Goal: Task Accomplishment & Management: Manage account settings

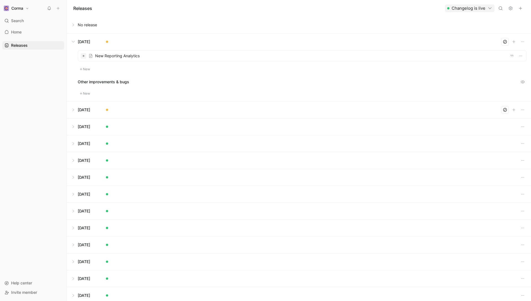
click at [74, 110] on button at bounding box center [298, 109] width 463 height 17
click at [72, 43] on button at bounding box center [298, 41] width 463 height 17
click at [74, 43] on button at bounding box center [298, 41] width 463 height 17
click at [74, 57] on button at bounding box center [298, 58] width 463 height 17
click at [313, 75] on div at bounding box center [302, 72] width 448 height 11
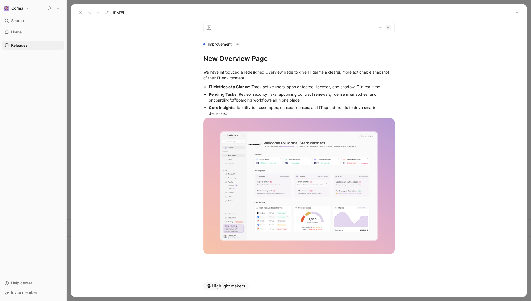
click at [78, 11] on button at bounding box center [81, 13] width 8 height 8
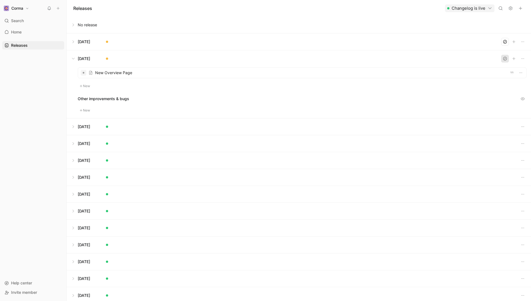
click at [505, 59] on icon "button" at bounding box center [504, 58] width 4 height 4
click at [74, 59] on button at bounding box center [298, 58] width 463 height 17
click at [73, 42] on button at bounding box center [298, 41] width 463 height 17
click at [195, 51] on div at bounding box center [302, 56] width 448 height 11
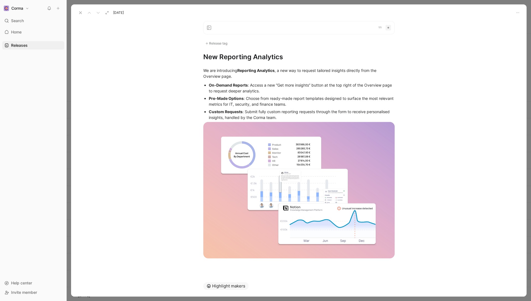
click at [79, 12] on icon at bounding box center [80, 13] width 4 height 4
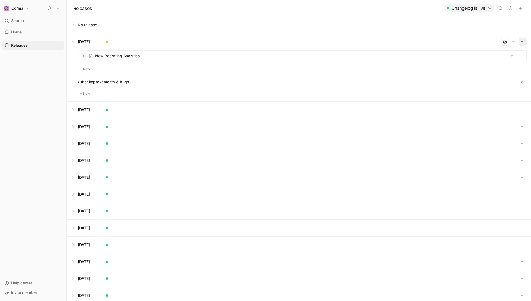
click at [522, 41] on icon "button" at bounding box center [522, 42] width 4 height 4
click at [498, 59] on span "Edit release info" at bounding box center [492, 60] width 29 height 5
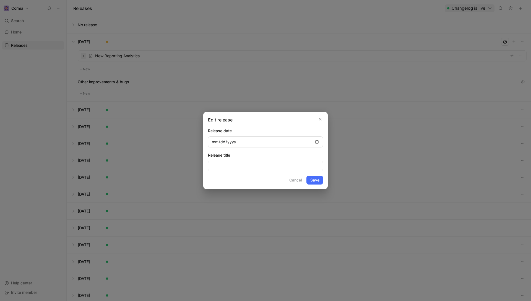
type input "[DATE]"
click at [318, 181] on button "Save" at bounding box center [314, 179] width 17 height 9
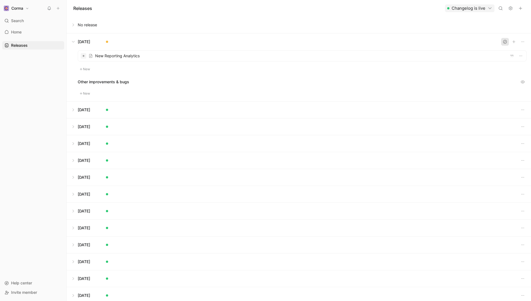
click at [503, 43] on icon "button" at bounding box center [504, 41] width 3 height 3
click at [74, 40] on button at bounding box center [298, 41] width 463 height 17
click at [80, 43] on button at bounding box center [298, 41] width 463 height 17
click at [80, 72] on button at bounding box center [298, 75] width 463 height 17
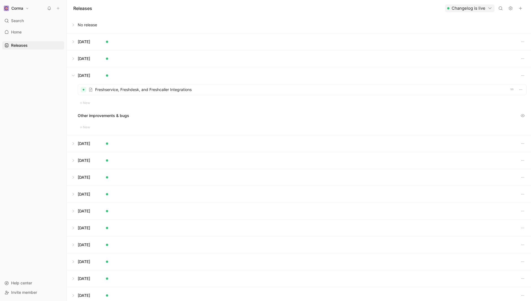
click at [83, 71] on button at bounding box center [298, 75] width 463 height 17
click at [83, 95] on button at bounding box center [298, 92] width 463 height 17
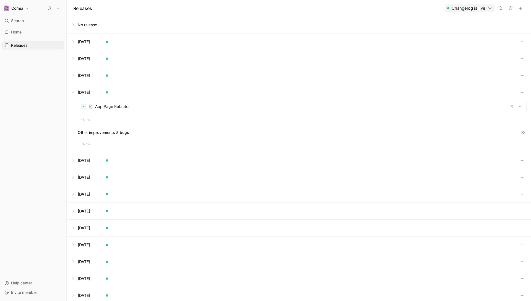
click at [108, 107] on div at bounding box center [302, 106] width 448 height 11
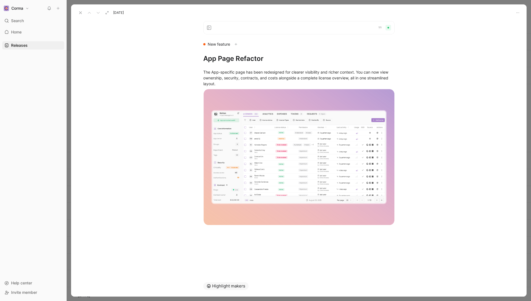
click at [214, 61] on h1 "App Page Refactor" at bounding box center [298, 58] width 191 height 9
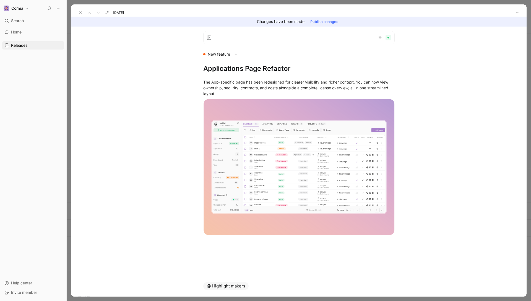
click at [326, 23] on button "Publish changes" at bounding box center [324, 22] width 33 height 8
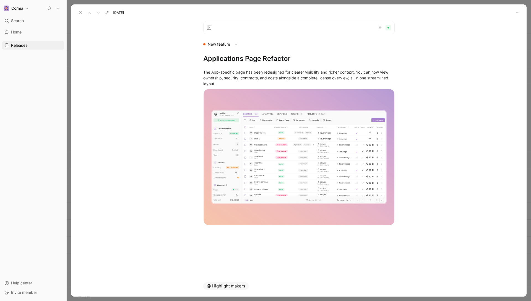
click at [79, 11] on icon at bounding box center [80, 13] width 4 height 4
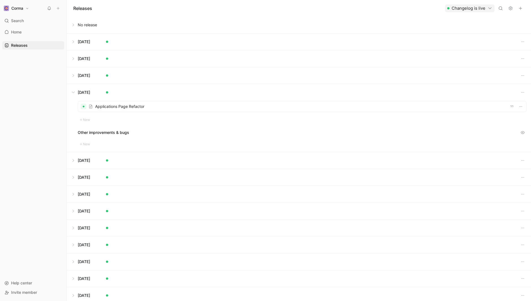
click at [76, 90] on button at bounding box center [298, 92] width 463 height 17
click at [80, 108] on button at bounding box center [298, 109] width 463 height 17
click at [82, 132] on button at bounding box center [298, 126] width 463 height 17
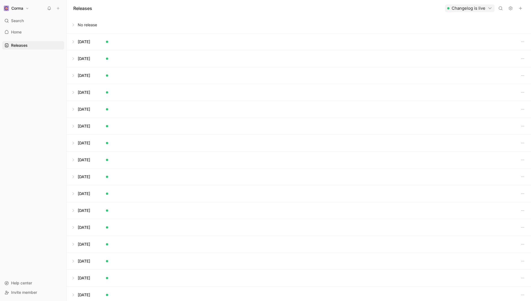
click at [82, 144] on button at bounding box center [298, 143] width 463 height 17
click at [80, 161] on button at bounding box center [298, 159] width 463 height 17
click at [110, 175] on div at bounding box center [302, 174] width 448 height 11
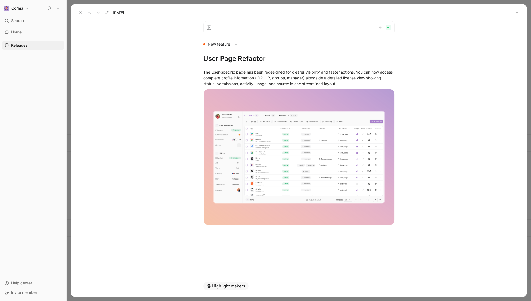
click at [217, 62] on h1 "User Page Refactor" at bounding box center [298, 58] width 191 height 9
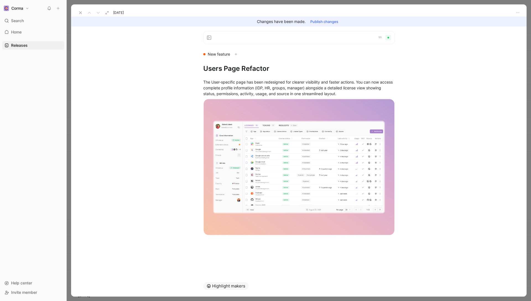
click at [326, 21] on button "Publish changes" at bounding box center [324, 22] width 33 height 8
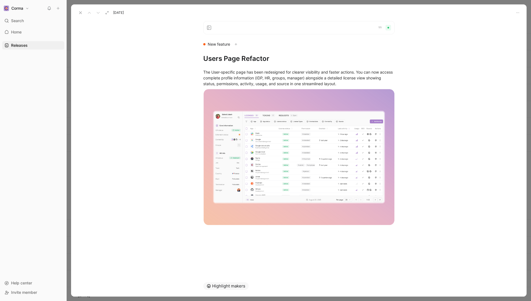
click at [81, 12] on icon at bounding box center [80, 13] width 4 height 4
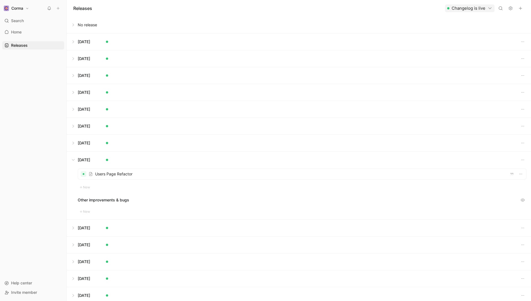
click at [72, 159] on button at bounding box center [298, 159] width 463 height 17
